Goal: Information Seeking & Learning: Learn about a topic

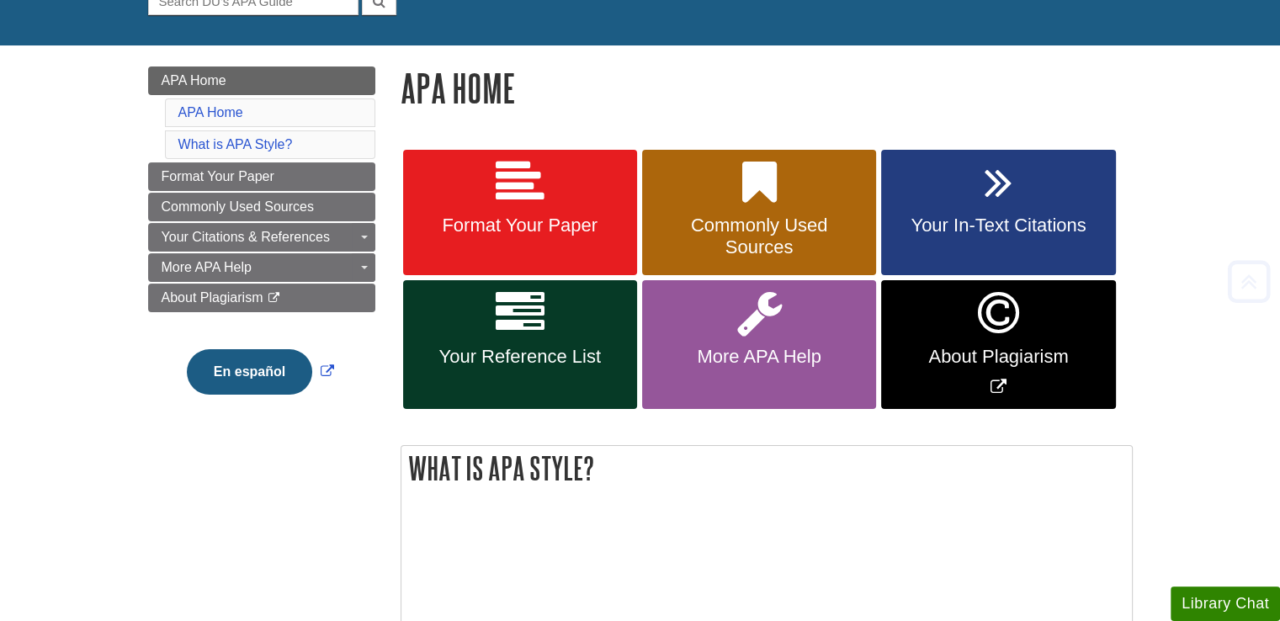
scroll to position [182, 0]
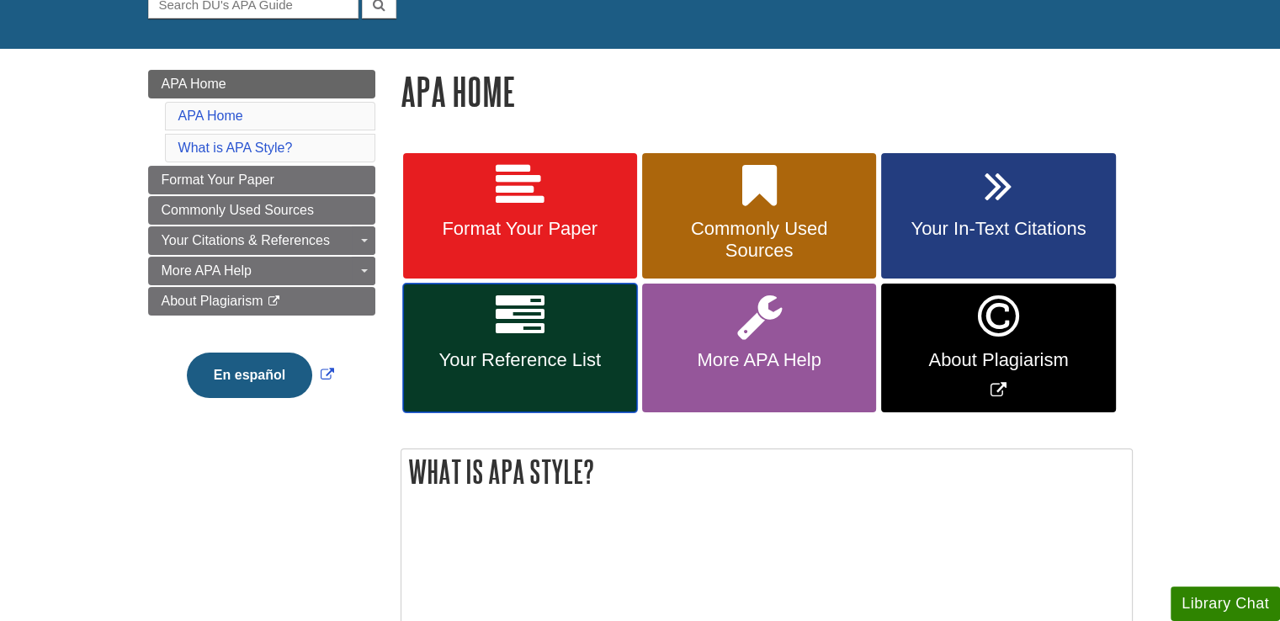
click at [556, 361] on span "Your Reference List" at bounding box center [520, 360] width 209 height 22
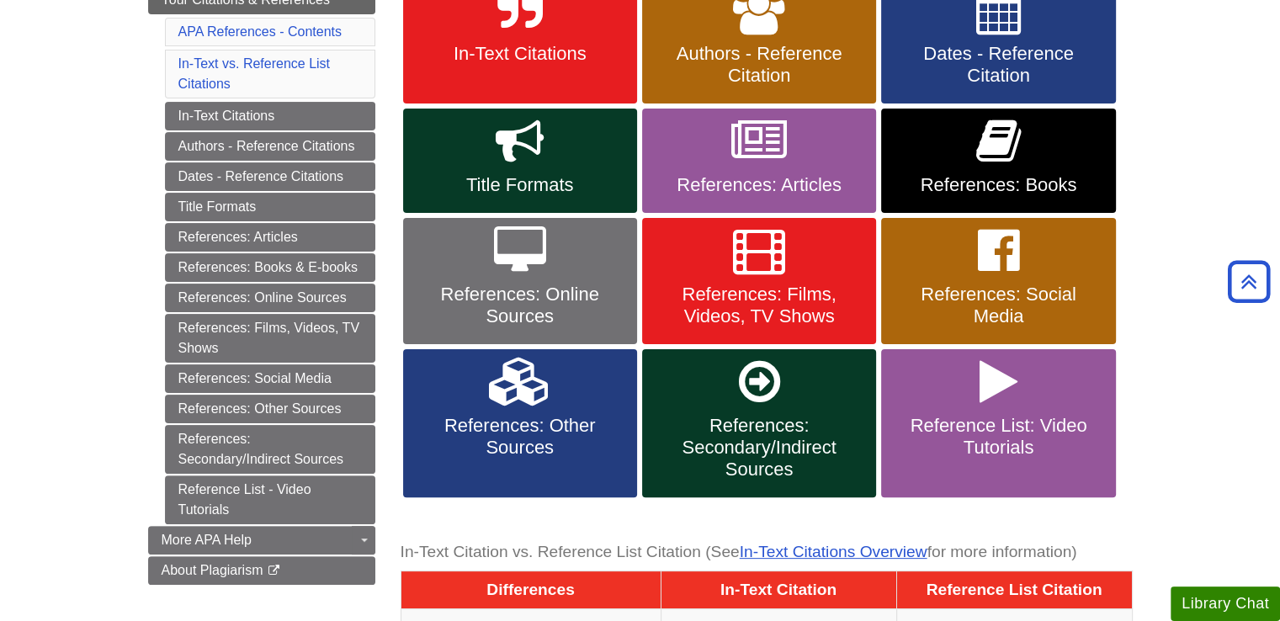
scroll to position [369, 0]
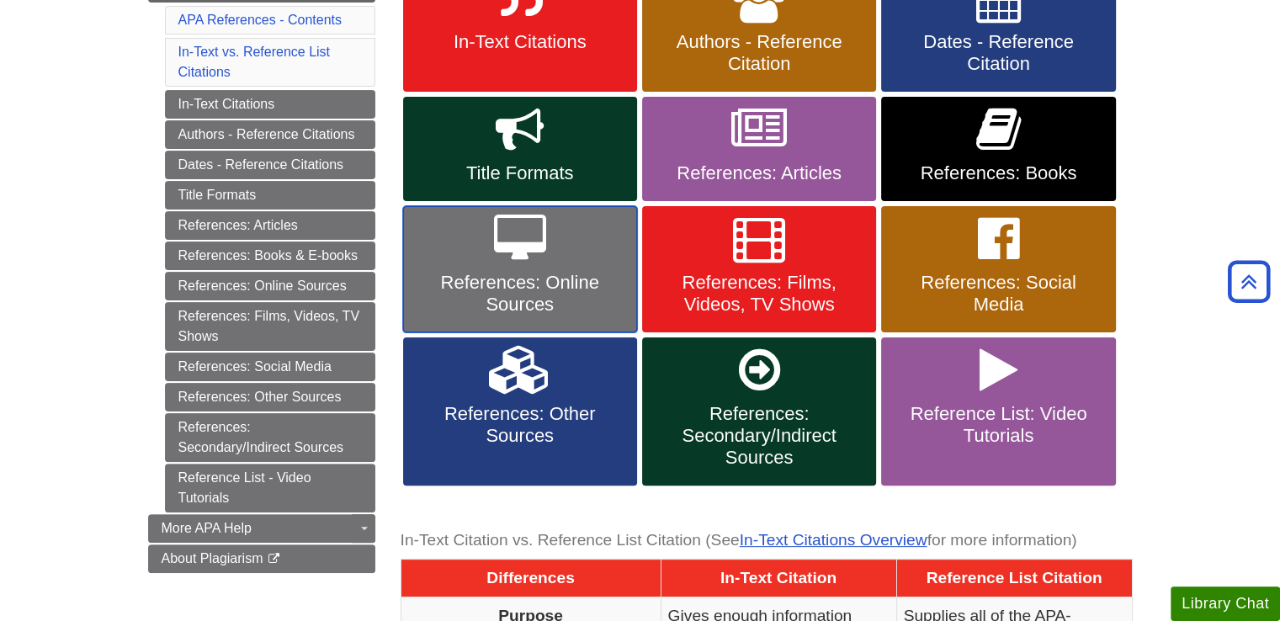
click at [471, 275] on span "References: Online Sources" at bounding box center [520, 294] width 209 height 44
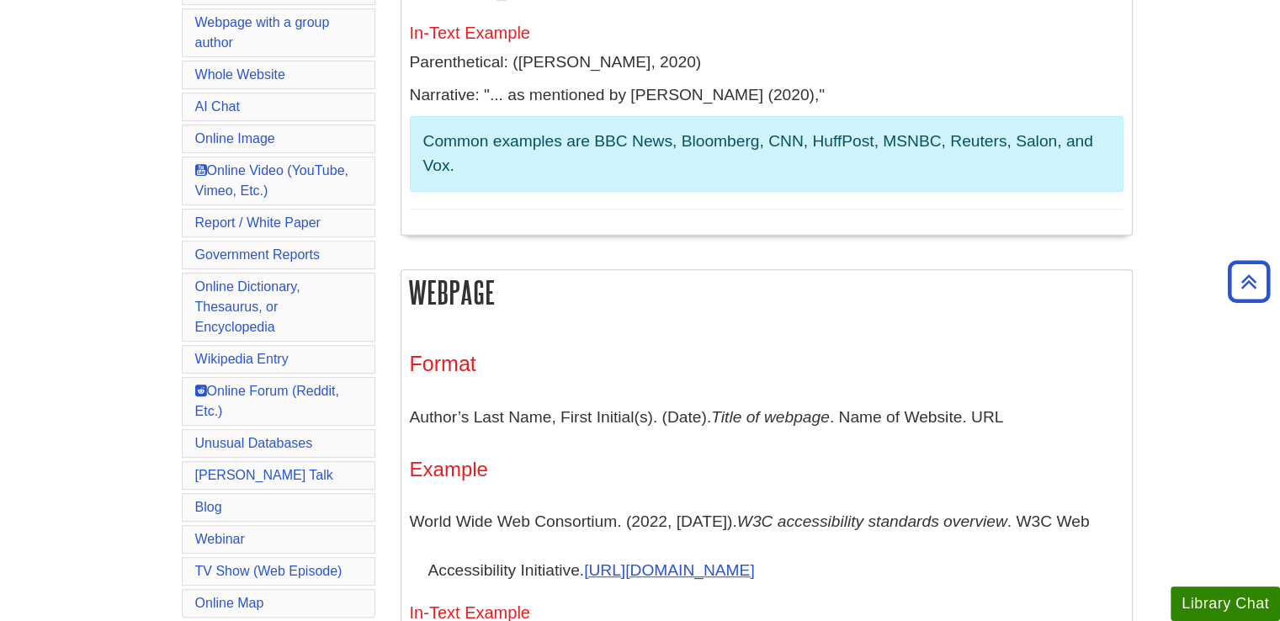
scroll to position [640, 0]
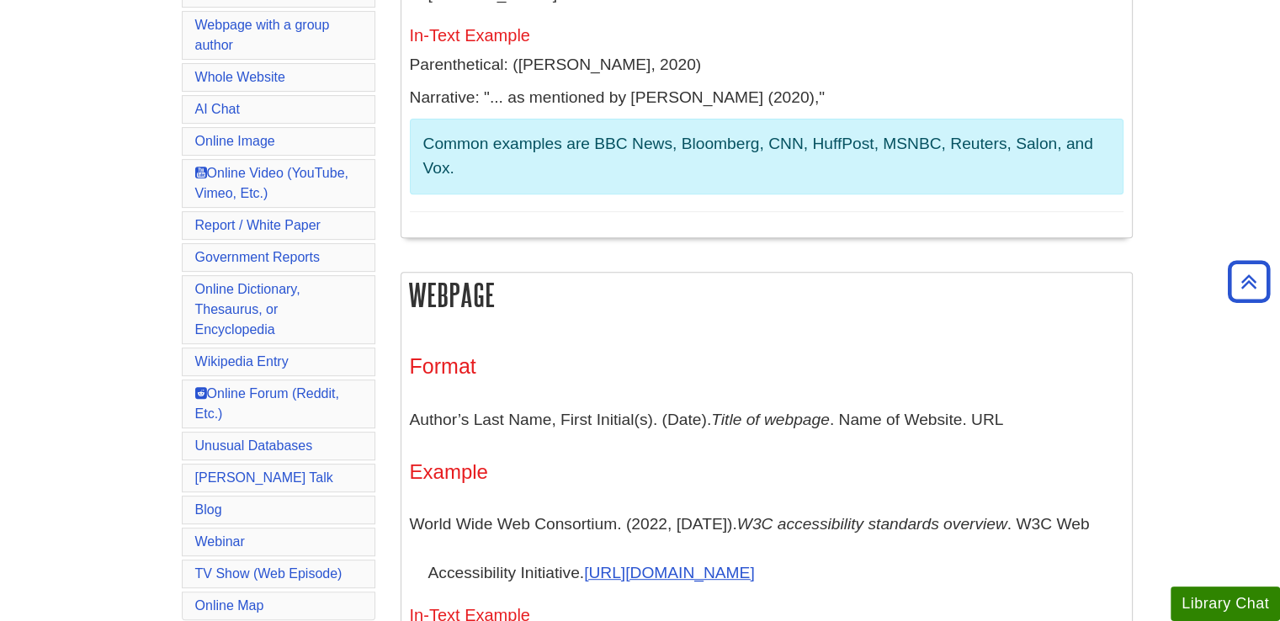
click at [321, 432] on li "Unusual Databases" at bounding box center [279, 446] width 194 height 29
click at [290, 439] on link "Unusual Databases" at bounding box center [254, 446] width 118 height 14
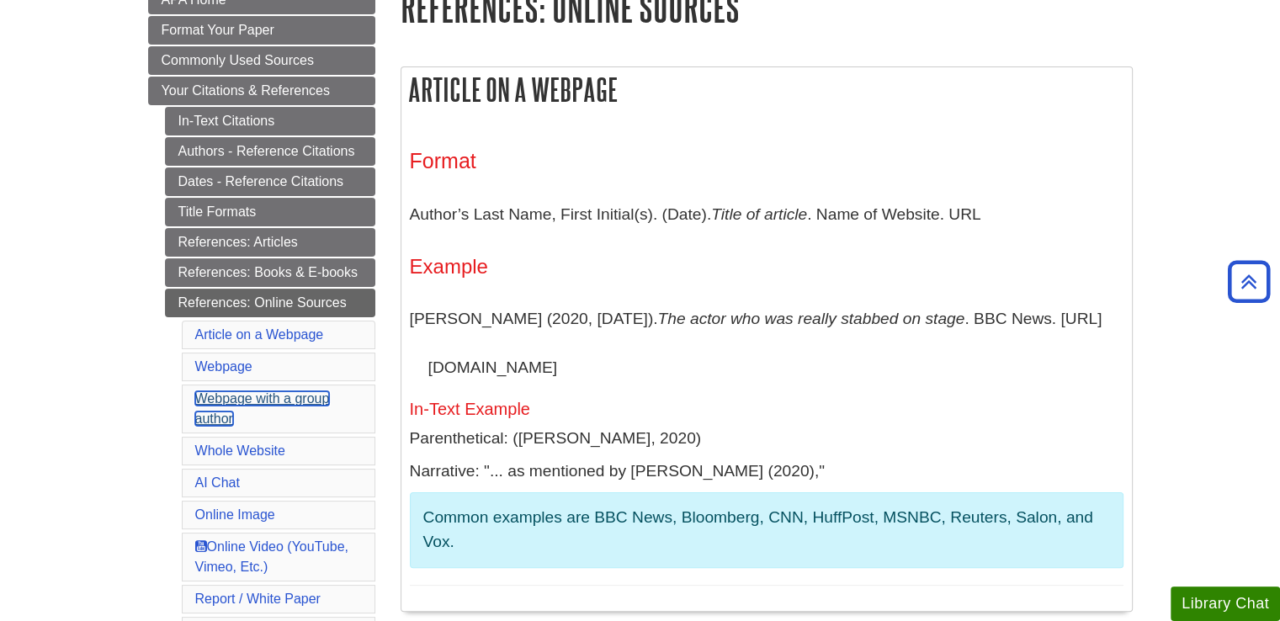
click at [236, 398] on link "Webpage with a group author" at bounding box center [262, 408] width 135 height 35
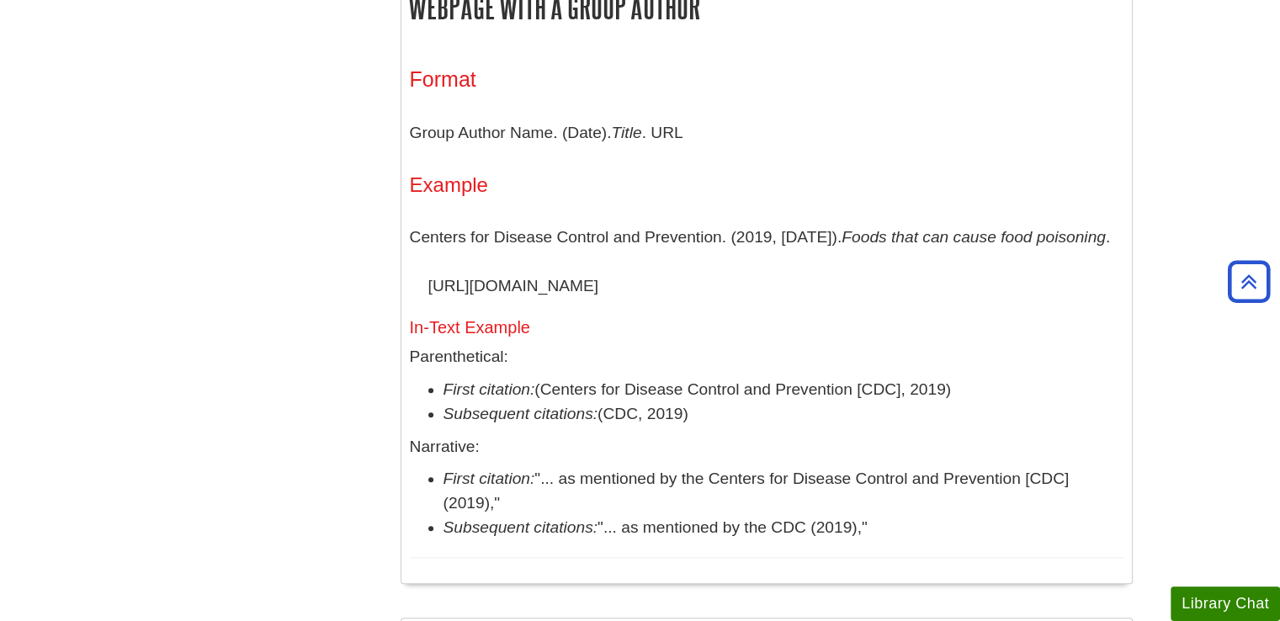
scroll to position [1731, 0]
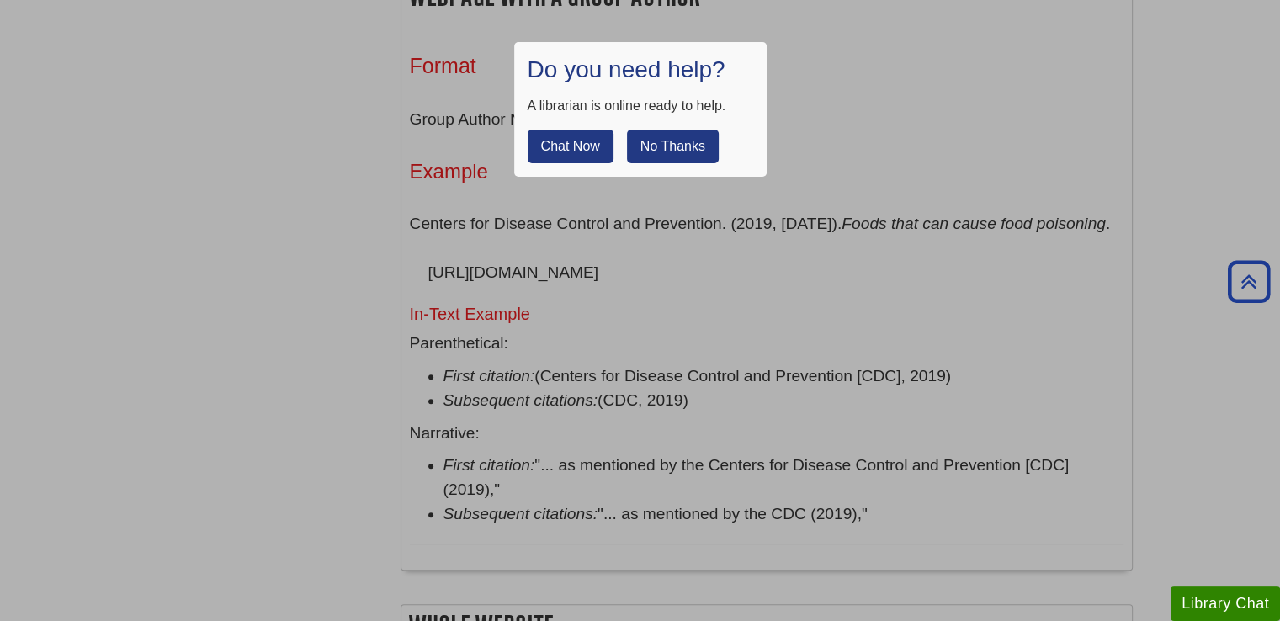
click at [653, 143] on button "No Thanks" at bounding box center [673, 147] width 92 height 34
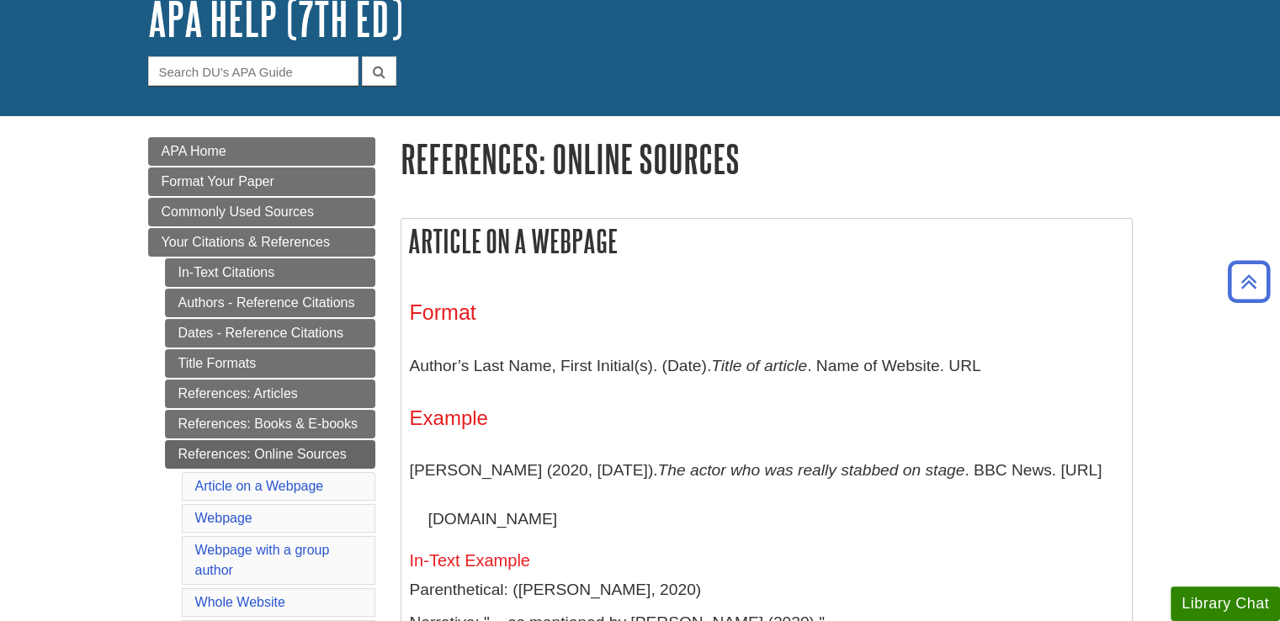
scroll to position [0, 0]
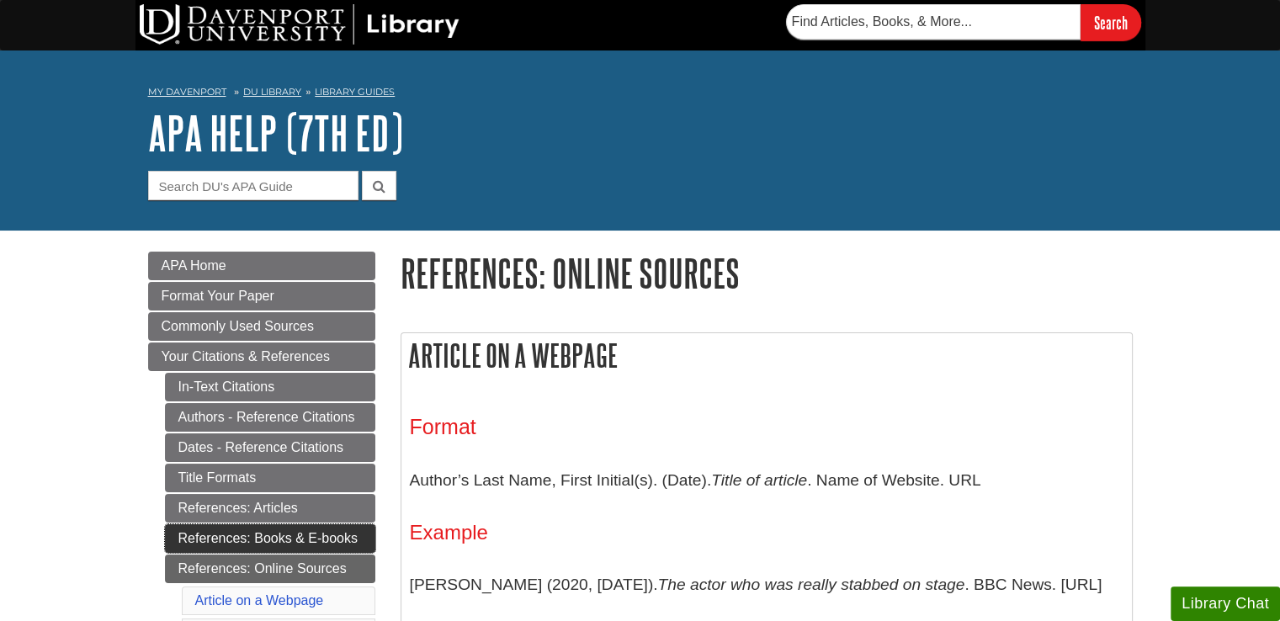
click at [286, 525] on link "References: Books & E-books" at bounding box center [270, 538] width 210 height 29
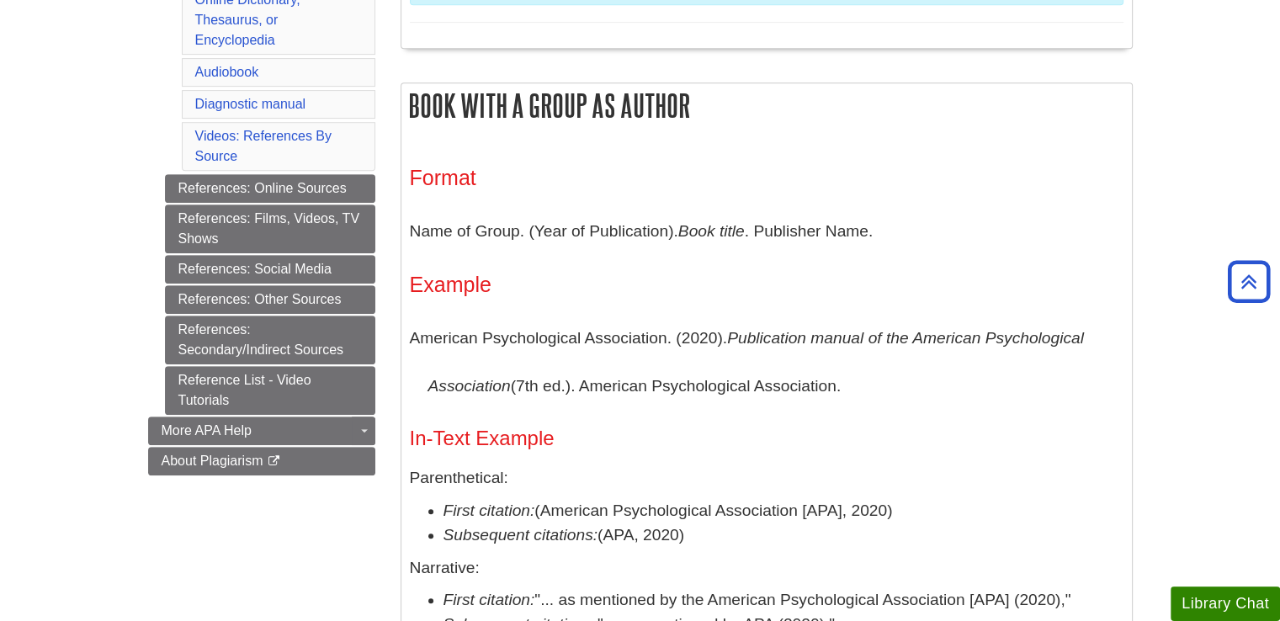
scroll to position [808, 0]
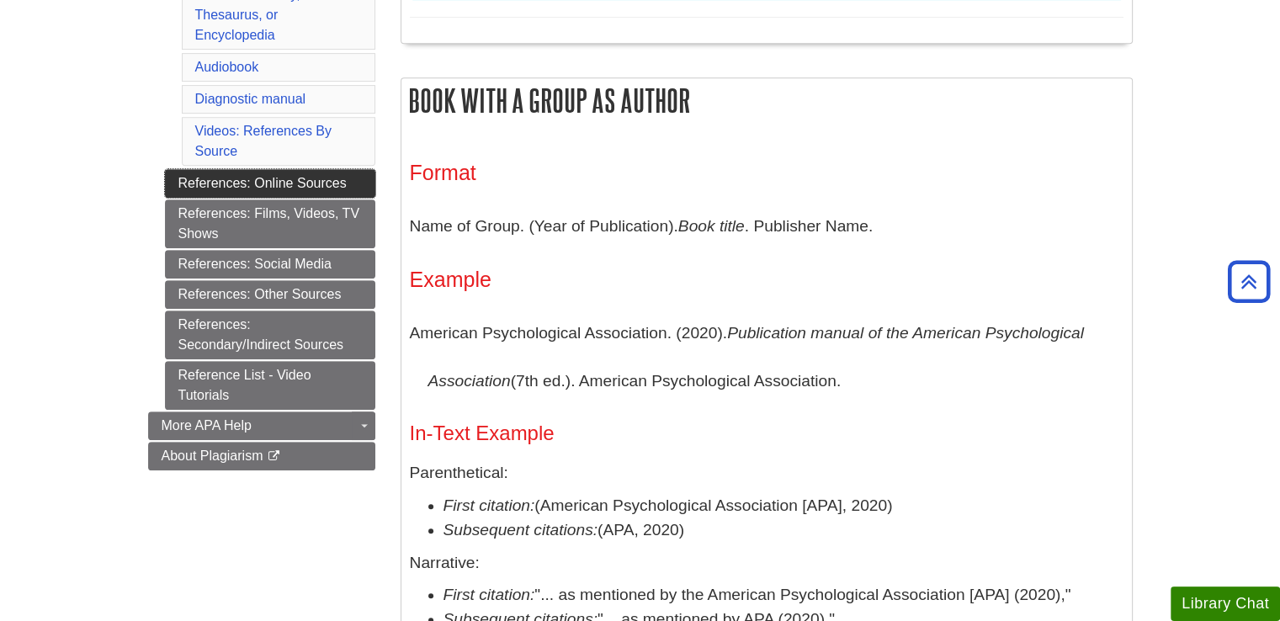
click at [266, 169] on link "References: Online Sources" at bounding box center [270, 183] width 210 height 29
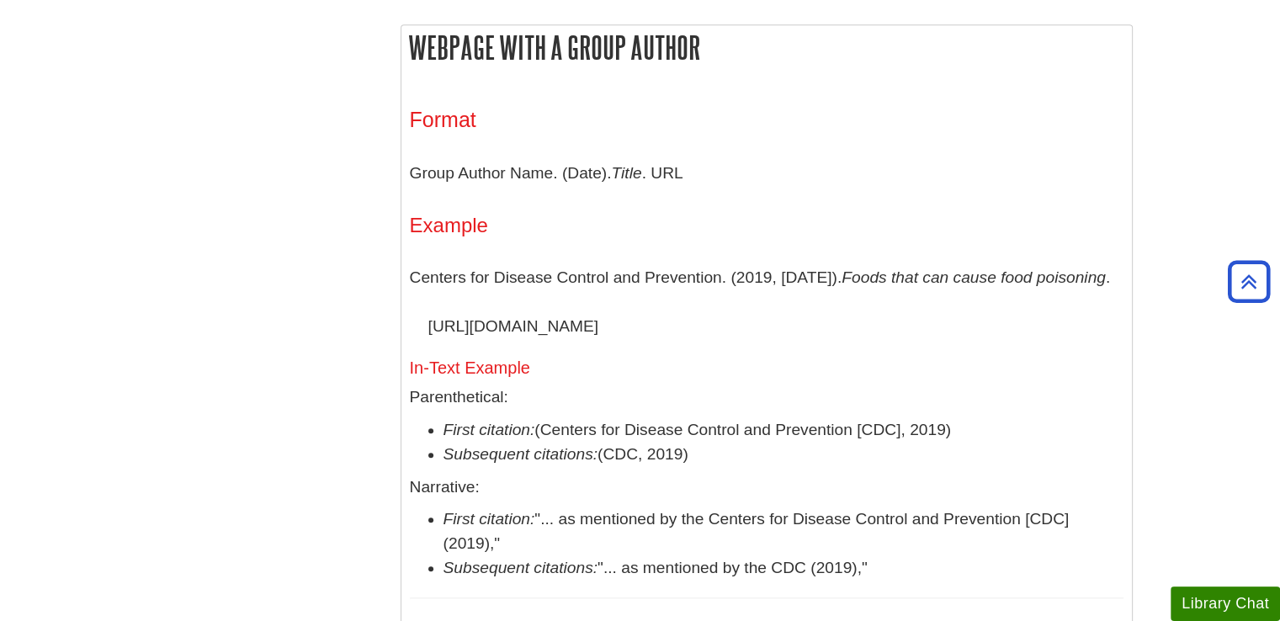
scroll to position [1682, 0]
